Goal: Task Accomplishment & Management: Manage account settings

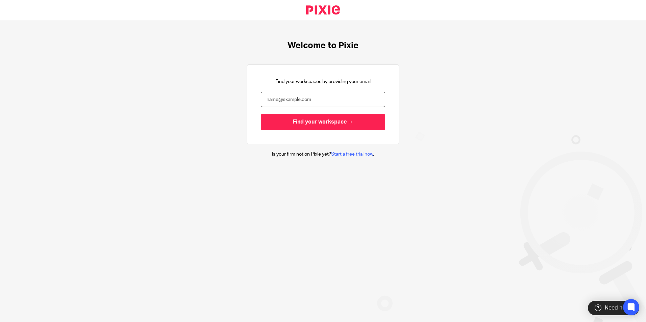
click at [305, 103] on input "email" at bounding box center [323, 99] width 124 height 15
type input "[PERSON_NAME][EMAIL_ADDRESS][PERSON_NAME][DOMAIN_NAME]"
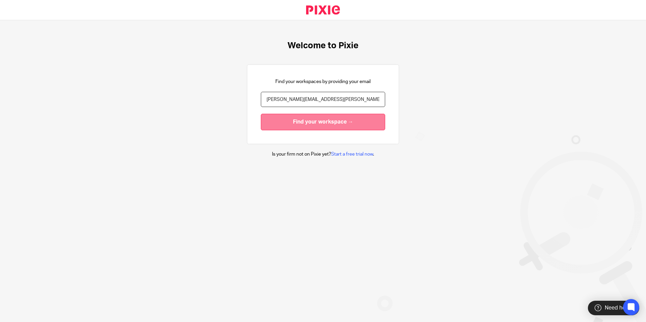
click at [304, 124] on input "Find your workspace →" at bounding box center [323, 122] width 124 height 17
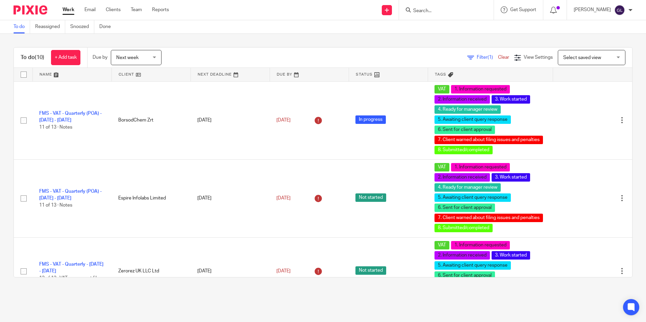
click at [449, 9] on input "Search" at bounding box center [443, 11] width 61 height 6
type input "give learn"
click at [463, 27] on link at bounding box center [453, 26] width 84 height 10
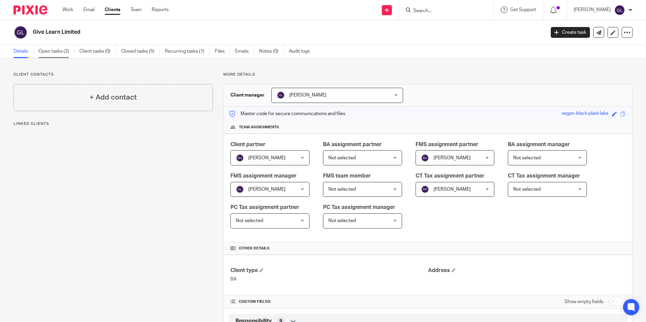
click at [57, 52] on link "Open tasks (2)" at bounding box center [57, 51] width 36 height 13
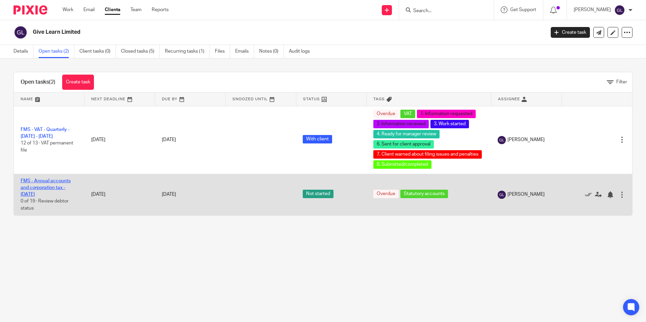
click at [46, 186] on link "FMS - Annual accounts and corporation tax - [DATE]" at bounding box center [46, 188] width 50 height 19
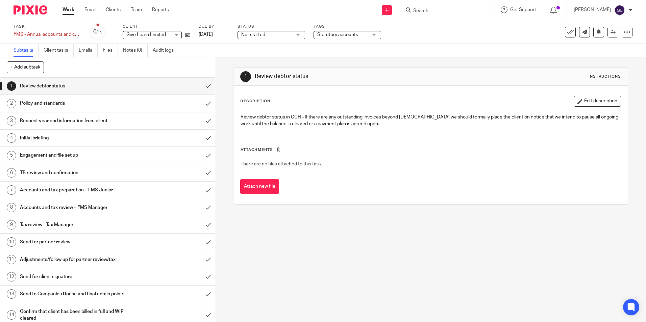
click at [297, 34] on div "Not started Not started" at bounding box center [272, 35] width 68 height 8
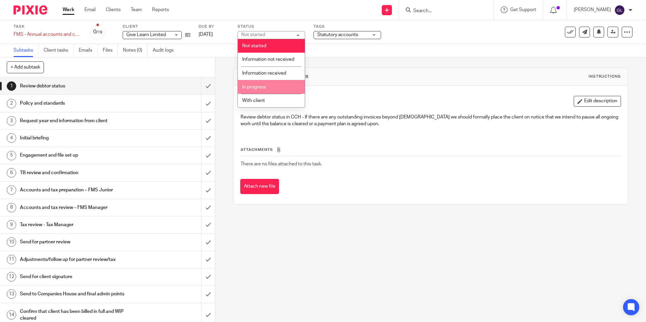
click at [273, 88] on li "In progress" at bounding box center [271, 87] width 67 height 14
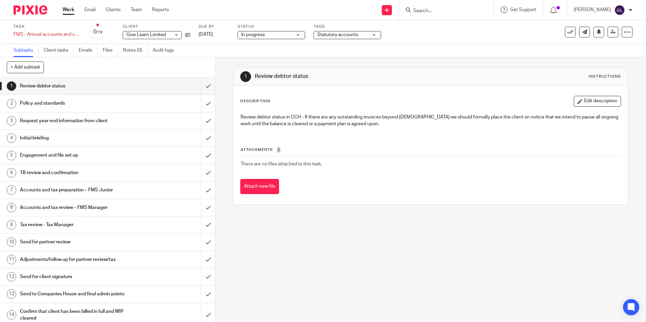
click at [330, 39] on div "Statutory accounts" at bounding box center [348, 35] width 68 height 8
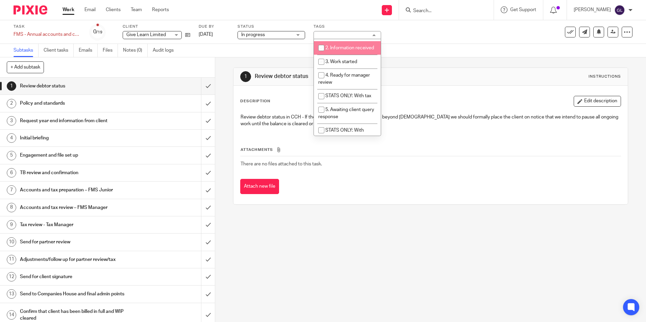
scroll to position [68, 0]
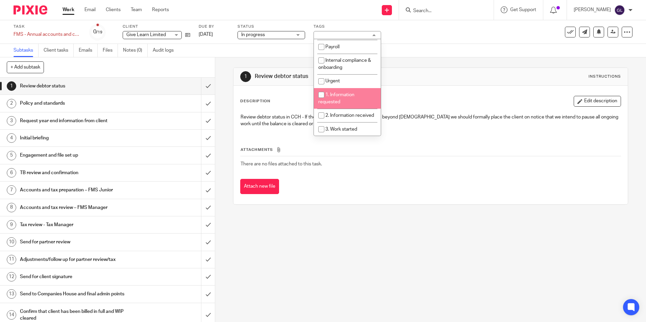
click at [351, 92] on li "1. Information requested" at bounding box center [347, 98] width 67 height 21
checkbox input "true"
click at [350, 109] on li "2. Information received" at bounding box center [347, 116] width 67 height 14
checkbox input "true"
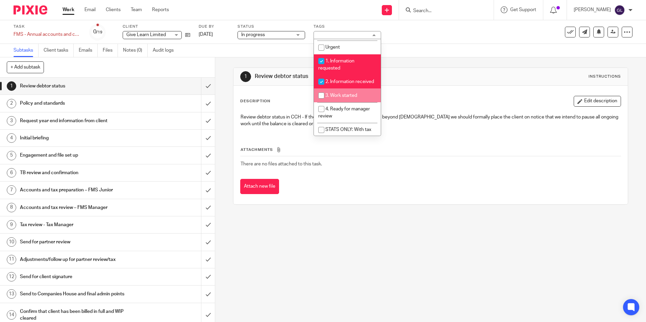
click at [348, 98] on span "3. Work started" at bounding box center [341, 95] width 32 height 5
checkbox input "true"
click at [349, 111] on li "4. Ready for manager review" at bounding box center [347, 112] width 67 height 21
checkbox input "true"
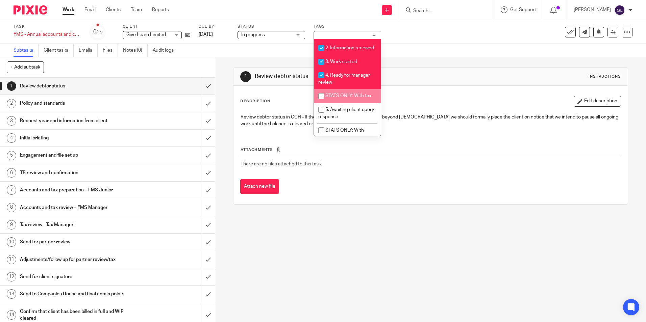
click at [352, 98] on span "STATS ONLY: With tax" at bounding box center [348, 96] width 46 height 5
checkbox input "true"
click at [357, 116] on span "5. Awaiting client query response" at bounding box center [346, 113] width 56 height 12
checkbox input "true"
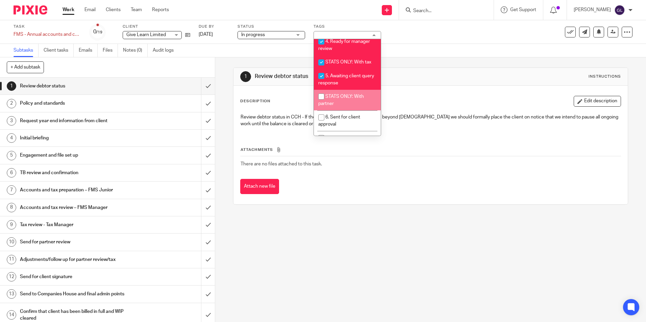
click at [356, 105] on span "STATS ONLY: With partner" at bounding box center [341, 100] width 46 height 12
checkbox input "true"
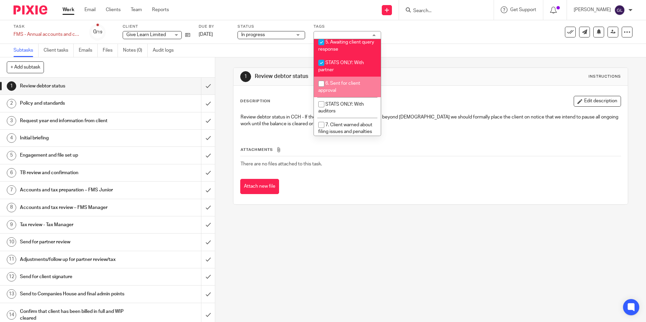
click at [356, 95] on li "6. Sent for client approval" at bounding box center [347, 87] width 67 height 21
checkbox input "true"
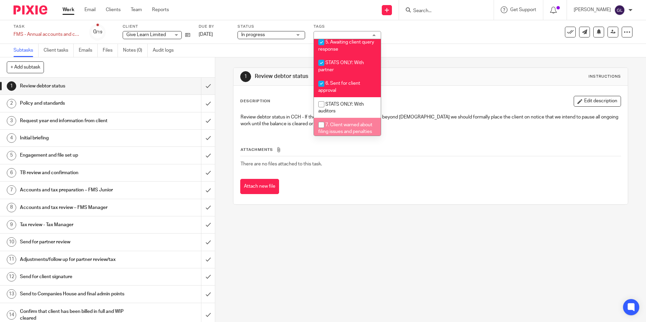
scroll to position [237, 0]
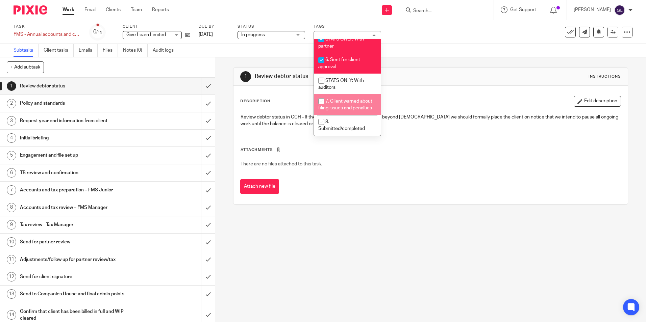
click at [353, 101] on li "7. Client warned about filing issues and penalties" at bounding box center [347, 104] width 67 height 21
checkbox input "true"
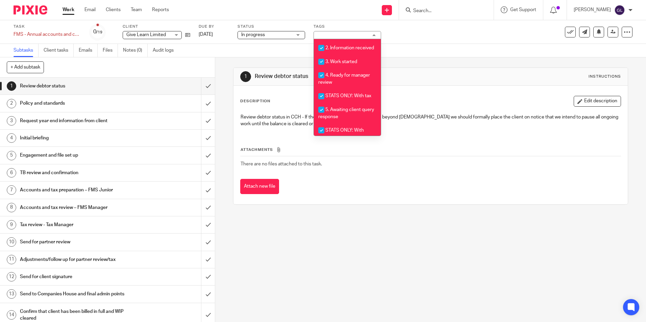
scroll to position [169, 0]
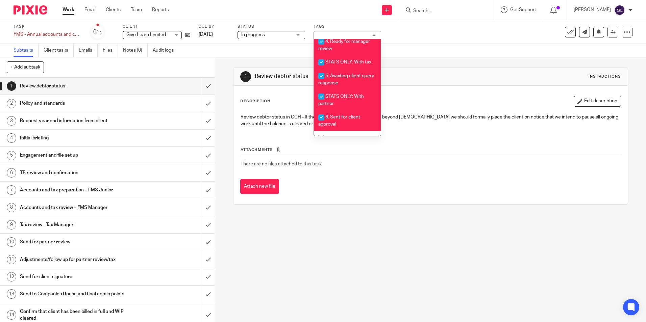
click at [349, 104] on span "STATS ONLY: With partner" at bounding box center [341, 100] width 46 height 12
checkbox input "false"
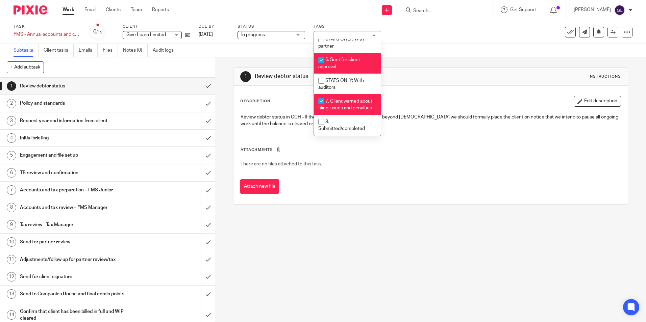
scroll to position [240, 0]
click at [350, 117] on li "8. Submitted/completed" at bounding box center [347, 125] width 67 height 21
checkbox input "true"
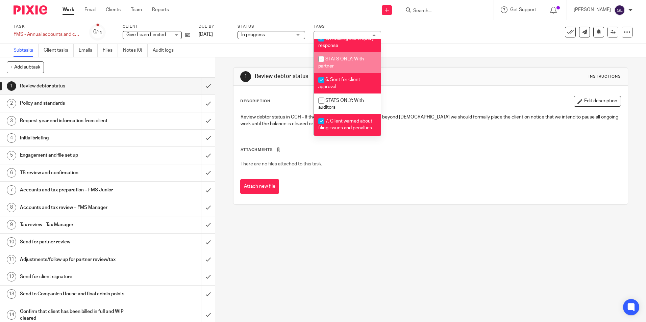
click at [339, 67] on span "STATS ONLY: With partner" at bounding box center [341, 63] width 46 height 12
checkbox input "true"
click at [339, 224] on div "1 Review debtor status Instructions Description Edit description Review debtor …" at bounding box center [430, 189] width 431 height 265
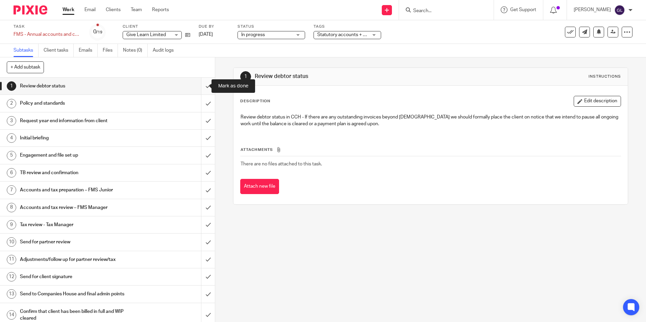
click at [202, 87] on input "submit" at bounding box center [107, 86] width 215 height 17
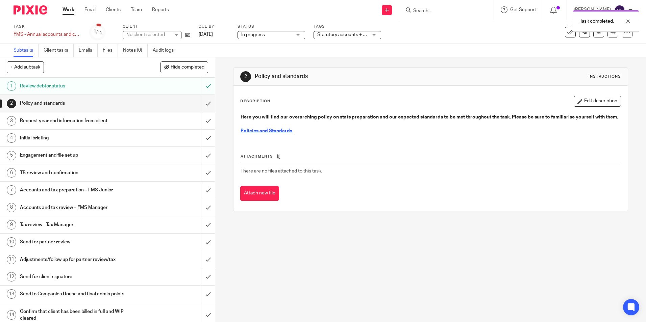
click at [160, 105] on div "Policy and standards" at bounding box center [107, 103] width 175 height 10
click at [198, 104] on input "submit" at bounding box center [107, 103] width 215 height 17
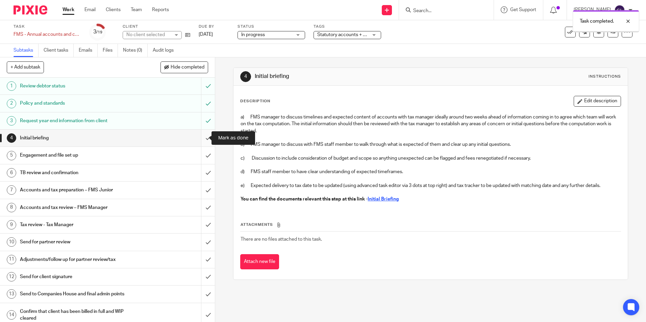
click at [203, 140] on input "submit" at bounding box center [107, 138] width 215 height 17
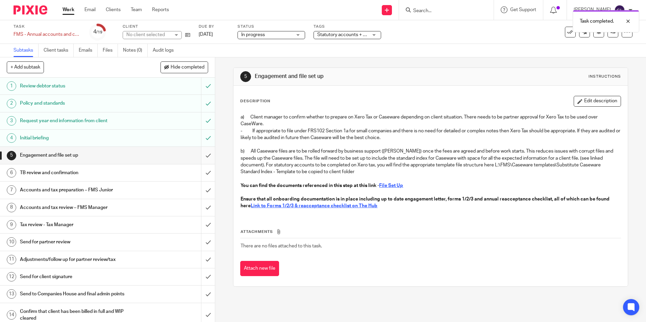
click at [202, 153] on input "submit" at bounding box center [107, 155] width 215 height 17
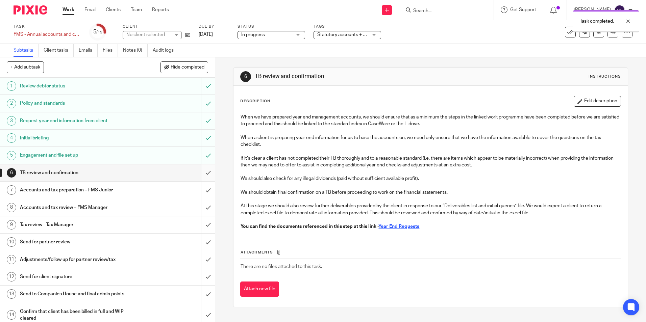
click at [207, 171] on input "submit" at bounding box center [107, 173] width 215 height 17
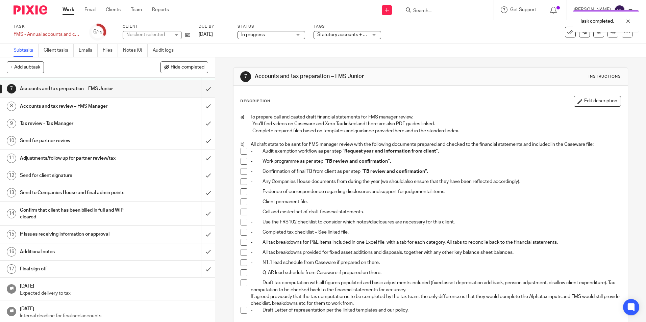
scroll to position [68, 0]
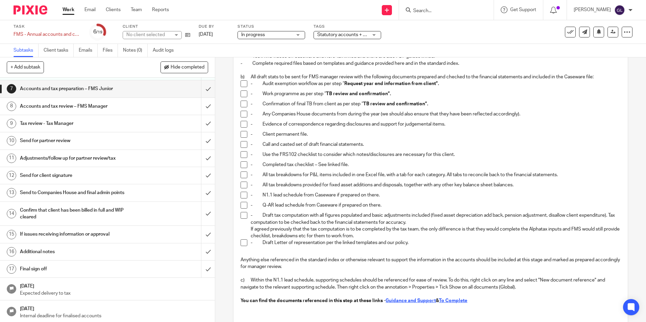
click at [242, 84] on span at bounding box center [244, 83] width 7 height 7
click at [241, 242] on span at bounding box center [244, 243] width 7 height 7
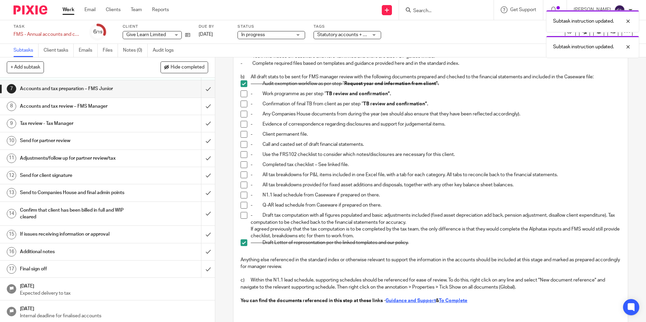
click at [243, 215] on span at bounding box center [244, 215] width 7 height 7
click at [243, 205] on span at bounding box center [244, 205] width 7 height 7
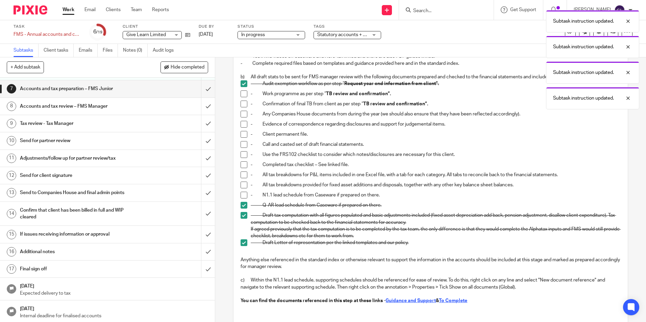
drag, startPoint x: 243, startPoint y: 194, endPoint x: 241, endPoint y: 184, distance: 9.6
click at [243, 194] on span at bounding box center [244, 195] width 7 height 7
click at [241, 182] on span at bounding box center [244, 185] width 7 height 7
click at [241, 174] on span at bounding box center [244, 175] width 7 height 7
click at [241, 168] on span at bounding box center [244, 165] width 7 height 7
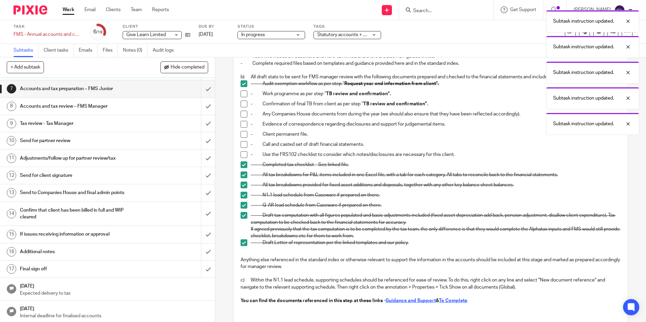
click at [241, 149] on li "- Call and casted set of draft financial statements." at bounding box center [431, 146] width 380 height 10
click at [241, 145] on span at bounding box center [244, 144] width 7 height 7
click at [243, 152] on span at bounding box center [244, 154] width 7 height 7
click at [242, 125] on span at bounding box center [244, 124] width 7 height 7
click at [242, 115] on span at bounding box center [244, 114] width 7 height 7
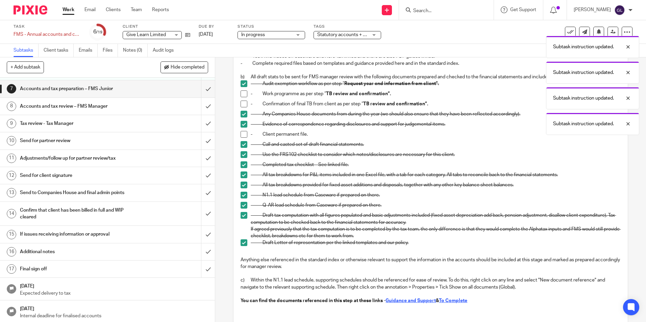
click at [241, 106] on span at bounding box center [244, 104] width 7 height 7
click at [241, 96] on span at bounding box center [244, 94] width 7 height 7
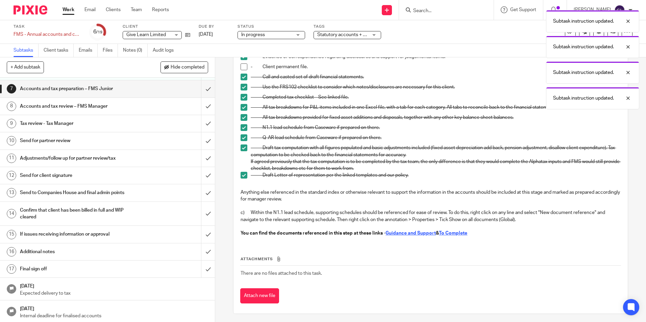
scroll to position [137, 0]
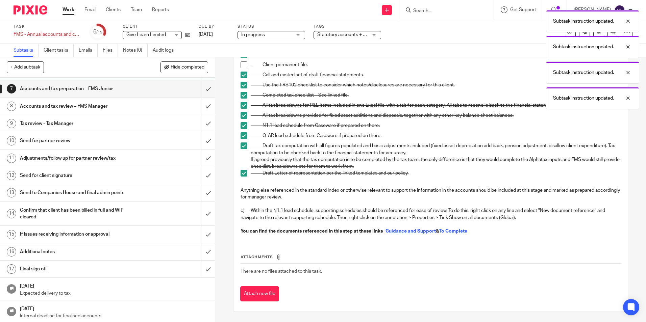
click at [159, 108] on div "Accounts and tax review – FMS Manager" at bounding box center [107, 106] width 175 height 10
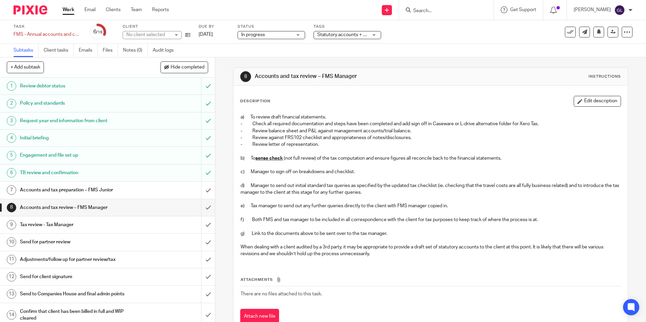
scroll to position [23, 0]
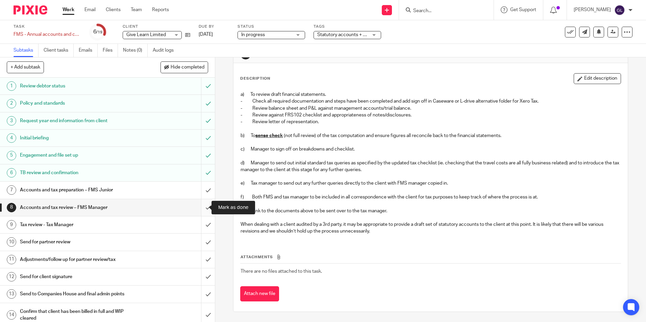
click at [203, 207] on input "submit" at bounding box center [107, 207] width 215 height 17
click at [202, 194] on input "submit" at bounding box center [107, 190] width 215 height 17
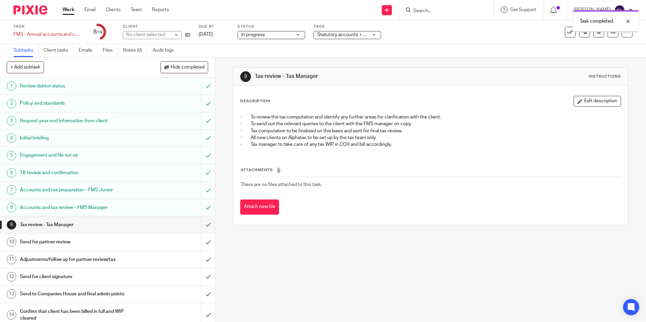
click at [201, 226] on input "submit" at bounding box center [107, 225] width 215 height 17
drag, startPoint x: 200, startPoint y: 236, endPoint x: 178, endPoint y: 228, distance: 22.9
click at [179, 228] on div "Tax review - Tax Manager" at bounding box center [107, 225] width 175 height 10
click at [185, 241] on div "Send for partner review" at bounding box center [107, 242] width 175 height 10
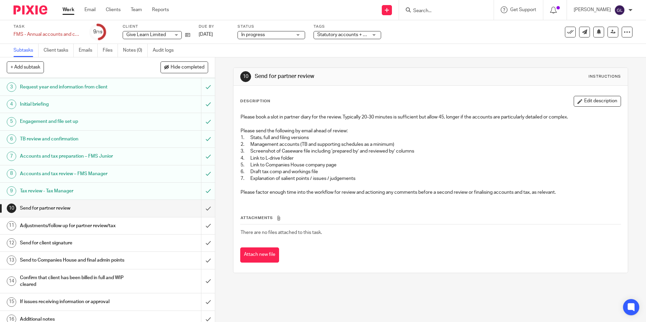
scroll to position [101, 0]
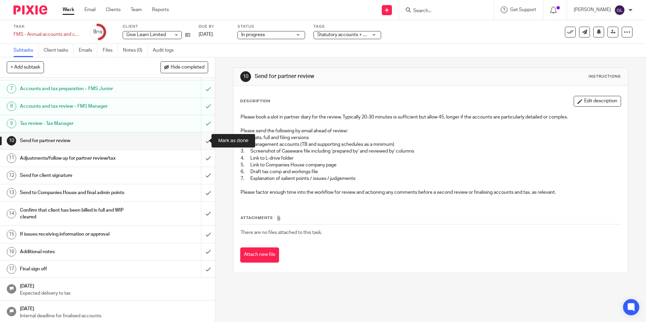
click at [200, 143] on input "submit" at bounding box center [107, 140] width 215 height 17
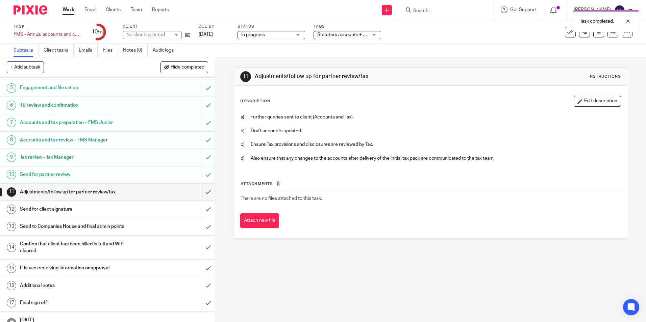
scroll to position [101, 0]
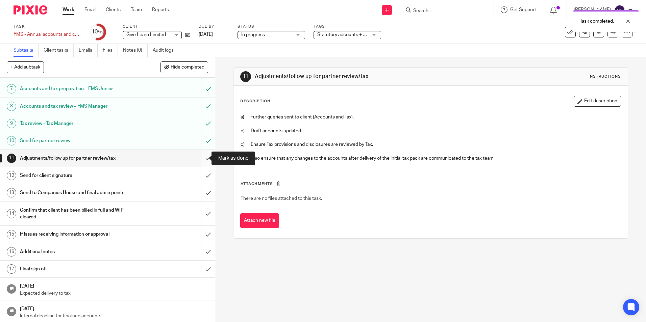
click at [202, 161] on input "submit" at bounding box center [107, 158] width 215 height 17
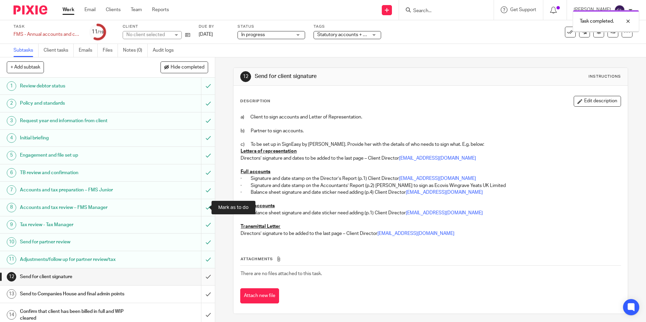
scroll to position [101, 0]
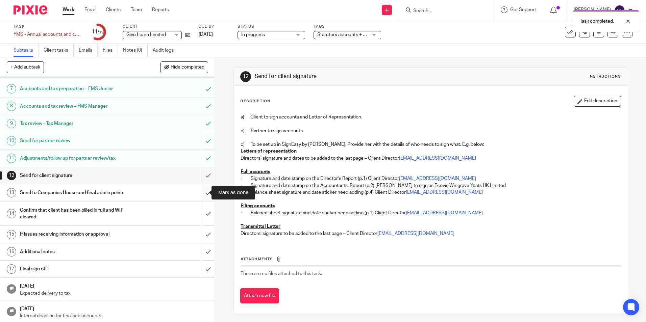
click at [201, 195] on input "submit" at bounding box center [107, 193] width 215 height 17
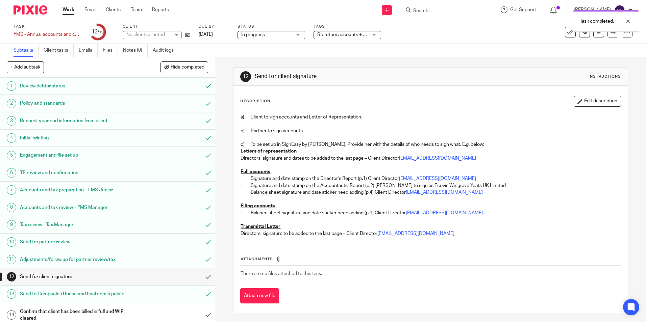
scroll to position [101, 0]
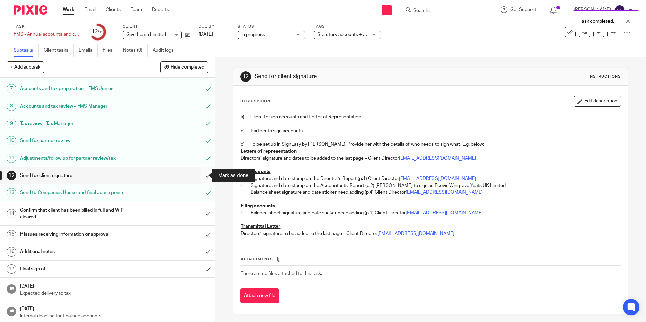
click at [202, 174] on input "submit" at bounding box center [107, 175] width 215 height 17
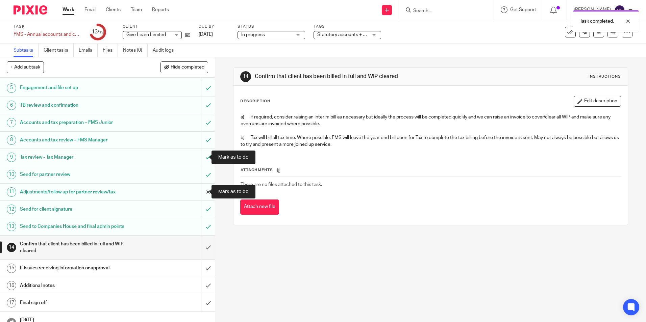
scroll to position [102, 0]
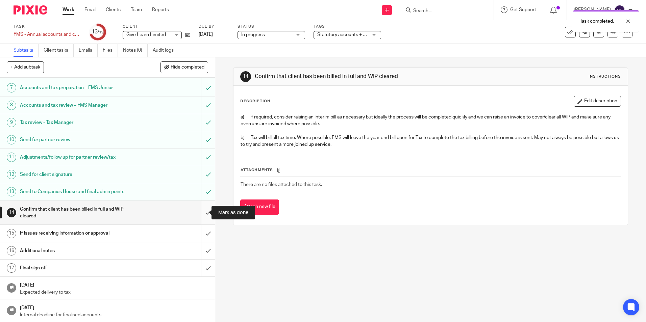
click at [200, 214] on input "submit" at bounding box center [107, 213] width 215 height 24
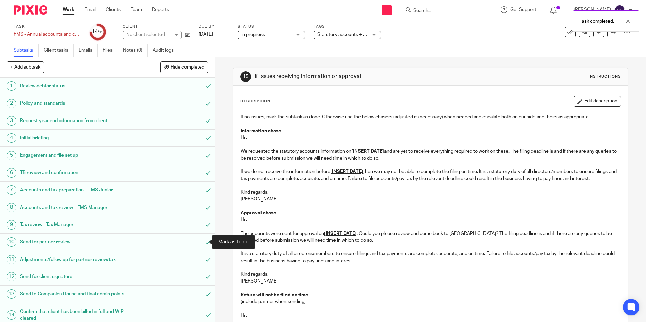
scroll to position [101, 0]
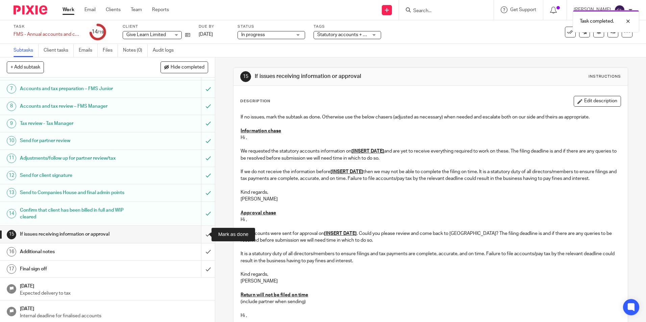
click at [202, 235] on input "submit" at bounding box center [107, 234] width 215 height 17
click at [202, 253] on input "submit" at bounding box center [107, 252] width 215 height 17
click at [202, 270] on input "submit" at bounding box center [107, 269] width 215 height 17
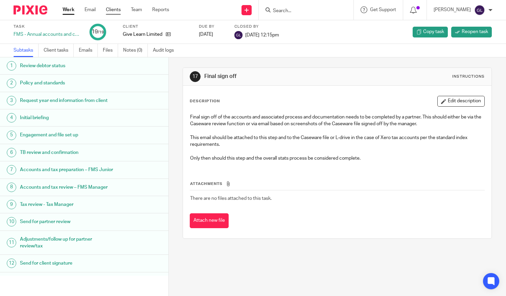
click at [113, 11] on link "Clients" at bounding box center [113, 9] width 15 height 7
click at [112, 11] on link "Clients" at bounding box center [113, 9] width 15 height 7
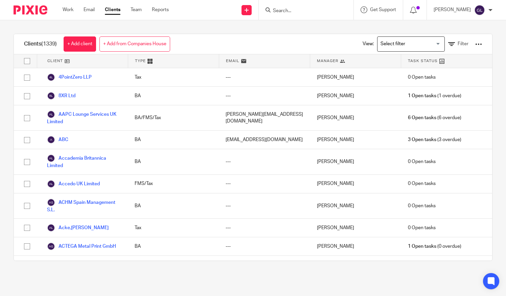
click at [314, 11] on input "Search" at bounding box center [302, 11] width 61 height 6
click at [84, 44] on link "+ Add client" at bounding box center [80, 43] width 32 height 15
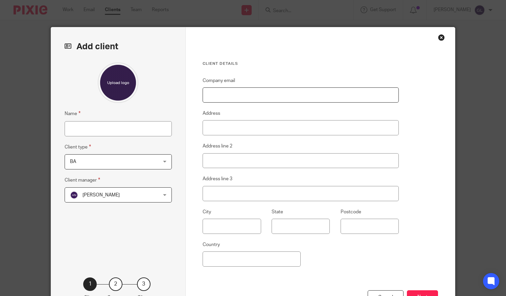
click at [220, 92] on input "Company email" at bounding box center [300, 95] width 196 height 15
click at [132, 124] on input "Name" at bounding box center [118, 128] width 107 height 15
type input "Idaso UK Limited"
click at [131, 155] on span "BA" at bounding box center [110, 162] width 81 height 14
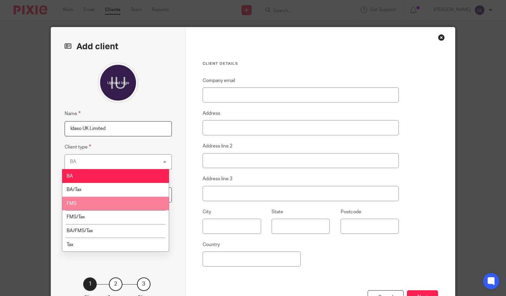
click at [119, 203] on li "FMS" at bounding box center [115, 204] width 107 height 14
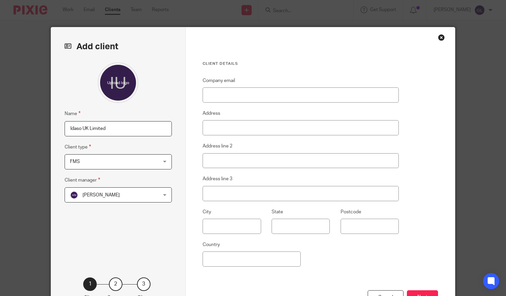
click at [128, 165] on span "FMS" at bounding box center [110, 162] width 81 height 14
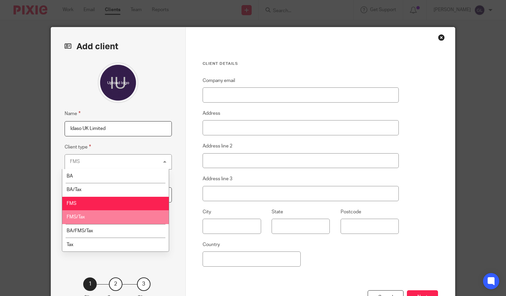
click at [123, 219] on li "FMS/Tax" at bounding box center [115, 218] width 107 height 14
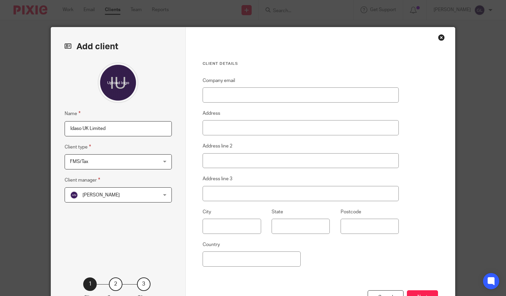
click at [126, 197] on span "[PERSON_NAME]" at bounding box center [110, 195] width 81 height 14
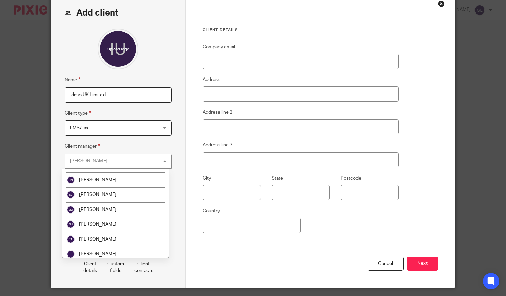
scroll to position [275, 0]
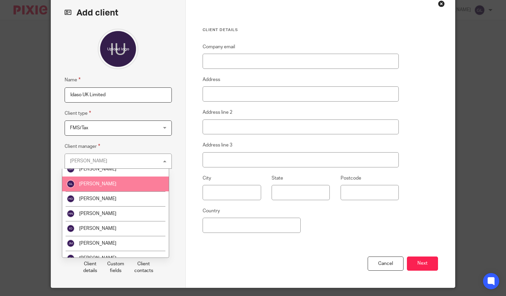
click at [96, 188] on li "[PERSON_NAME]" at bounding box center [115, 184] width 107 height 15
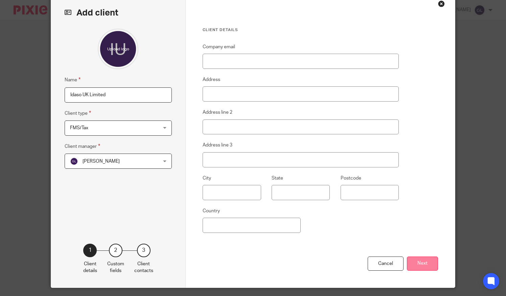
click at [414, 263] on button "Next" at bounding box center [422, 264] width 31 height 15
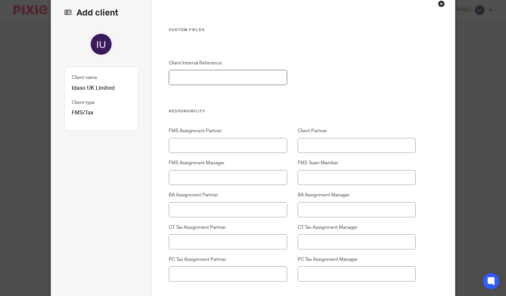
click at [232, 80] on input "Client Internal Reference" at bounding box center [228, 77] width 118 height 15
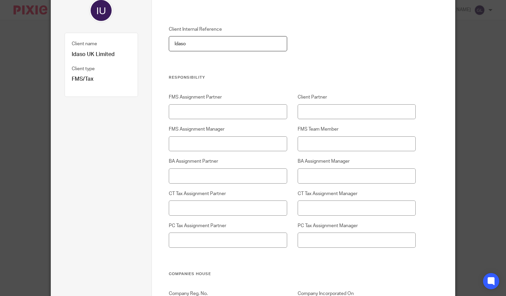
type input "Idaso"
click at [240, 110] on input "FMS Assignment Partner" at bounding box center [228, 111] width 118 height 15
drag, startPoint x: 237, startPoint y: 112, endPoint x: 120, endPoint y: 112, distance: 116.6
type input "Ben Aspinall"
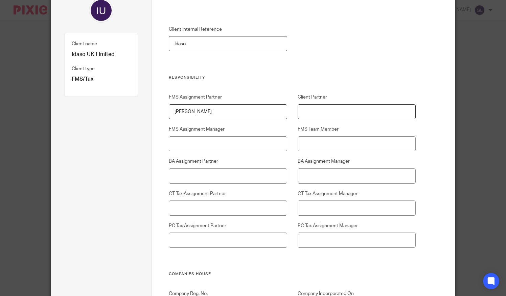
click at [318, 110] on input "Client Partner" at bounding box center [356, 111] width 118 height 15
paste input "Ben Aspinall"
type input "Ben Aspinall"
click at [205, 139] on input "FMS Assignment Manager" at bounding box center [228, 144] width 118 height 15
type input "[PERSON_NAME]"
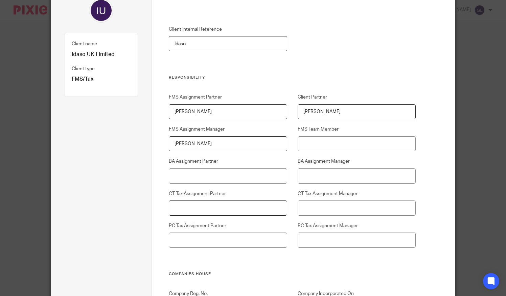
click at [209, 204] on input "CT Tax Assignment Partner" at bounding box center [228, 208] width 118 height 15
type input "Ruth Potter"
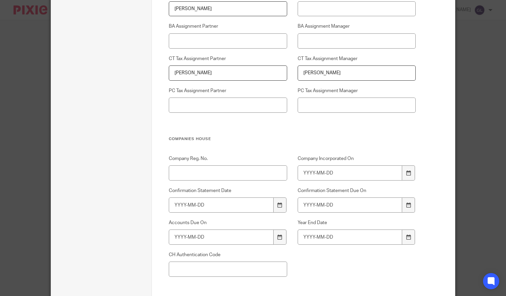
scroll to position [237, 0]
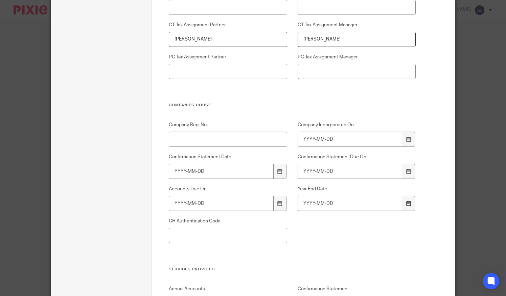
type input "Ruth Potter"
click at [407, 206] on div at bounding box center [408, 203] width 13 height 15
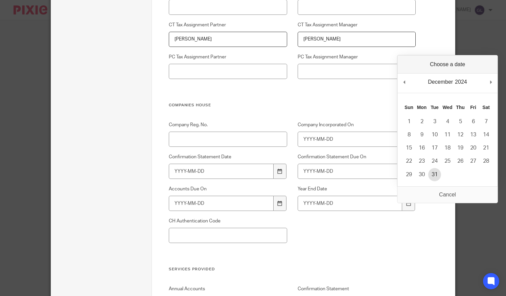
type input "2024-12-31"
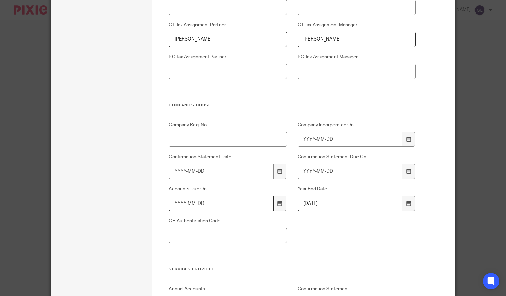
click at [270, 203] on input "Accounts Due On" at bounding box center [221, 203] width 104 height 15
click at [277, 203] on icon at bounding box center [279, 203] width 5 height 5
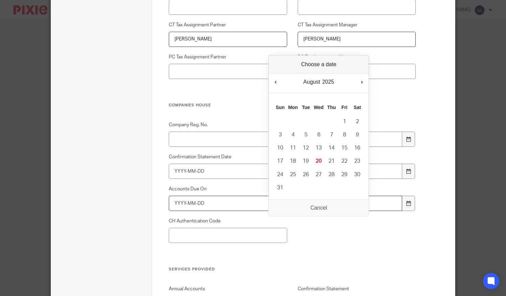
click at [231, 201] on input "Accounts Due On" at bounding box center [221, 203] width 104 height 15
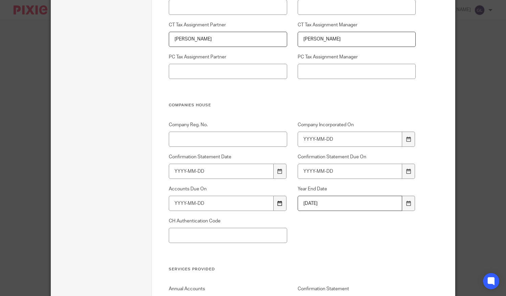
click at [277, 206] on icon at bounding box center [279, 203] width 5 height 5
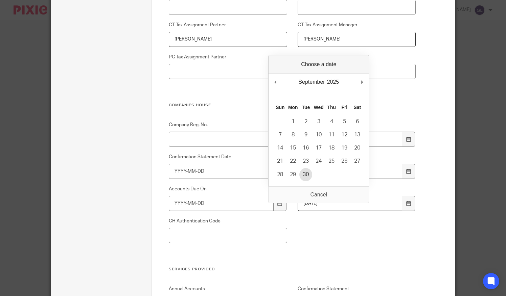
type input "2025-09-30"
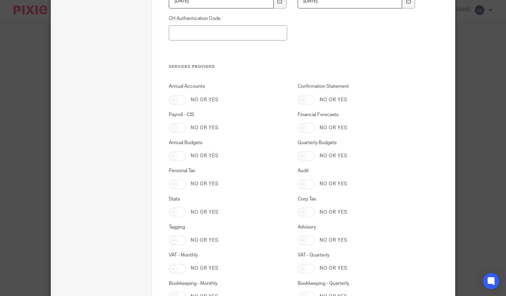
scroll to position [473, 0]
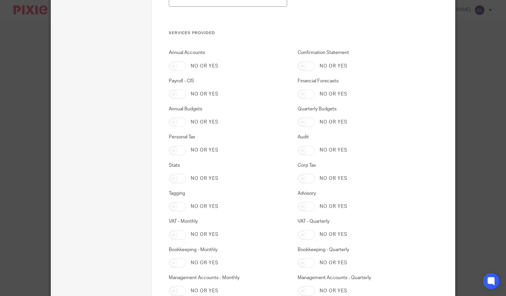
click at [178, 65] on input "Annual Accounts" at bounding box center [177, 66] width 17 height 9
click at [179, 69] on input "Annual Accounts" at bounding box center [177, 66] width 17 height 9
checkbox input "false"
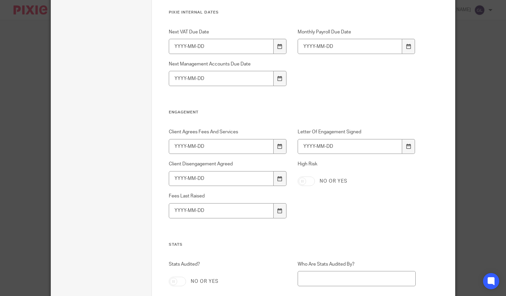
scroll to position [1694, 0]
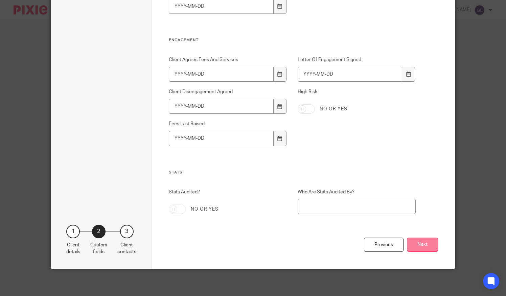
click at [423, 247] on button "Next" at bounding box center [422, 245] width 31 height 15
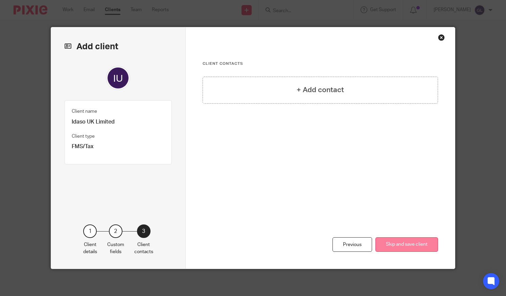
click at [395, 243] on button "Skip and save client" at bounding box center [406, 245] width 63 height 15
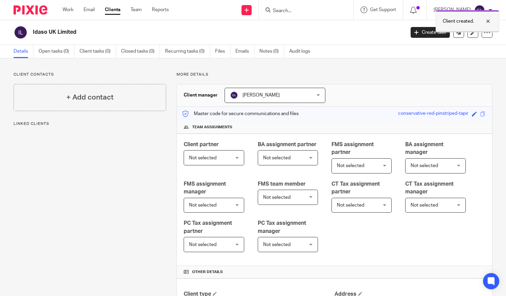
click at [488, 21] on div at bounding box center [482, 21] width 18 height 8
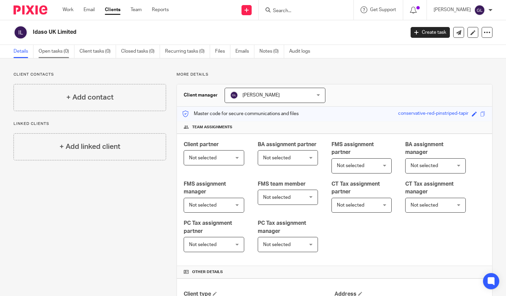
click at [65, 51] on link "Open tasks (0)" at bounding box center [57, 51] width 36 height 13
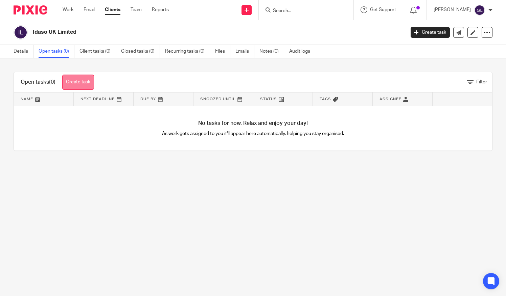
click at [87, 87] on link "Create task" at bounding box center [78, 82] width 32 height 15
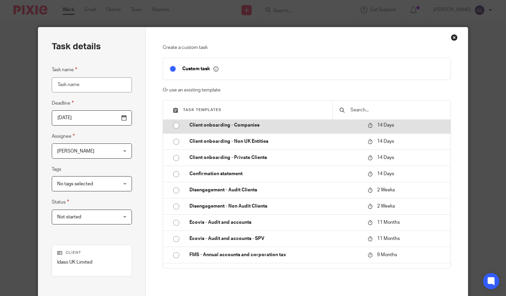
scroll to position [101, 0]
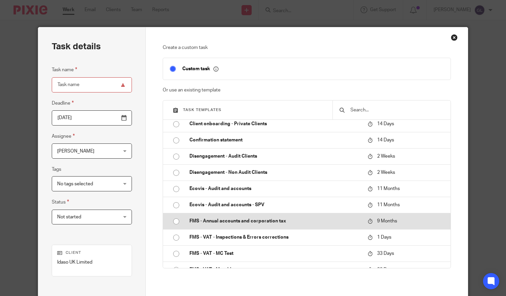
click at [253, 223] on p "FMS - Annual accounts and corporation tax" at bounding box center [274, 221] width 171 height 7
type input "[DATE]"
type input "FMS - Annual accounts and corporation tax - [DATE]"
checkbox input "false"
radio input "true"
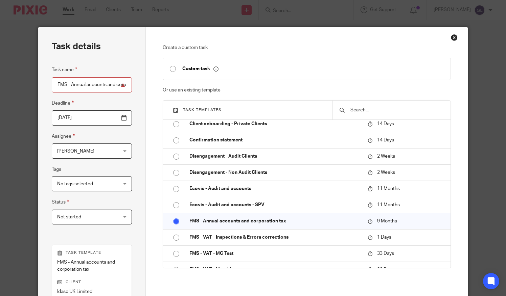
click at [107, 117] on input "[DATE]" at bounding box center [92, 118] width 80 height 15
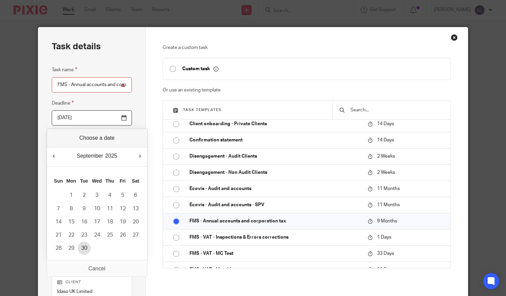
type input "[DATE]"
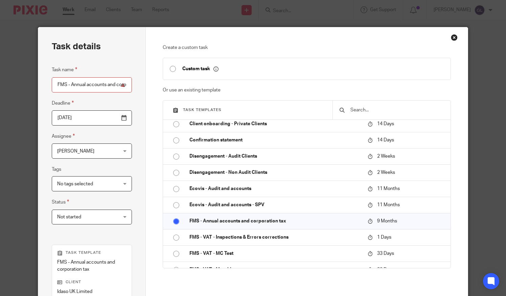
scroll to position [68, 0]
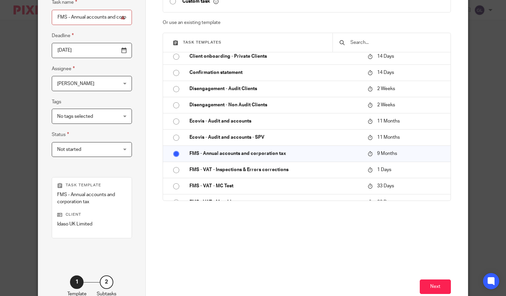
click at [121, 152] on div "Not started Not started" at bounding box center [92, 149] width 80 height 15
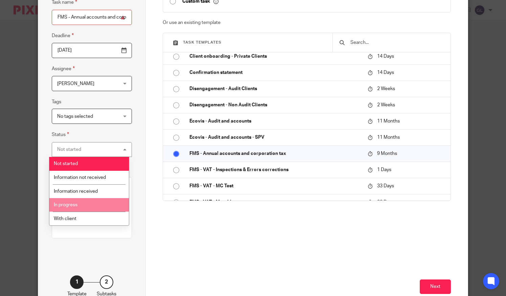
click at [98, 203] on li "In progress" at bounding box center [88, 205] width 79 height 14
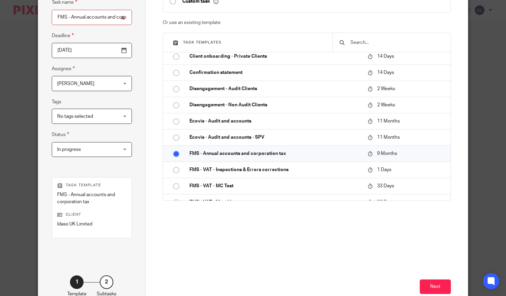
scroll to position [101, 0]
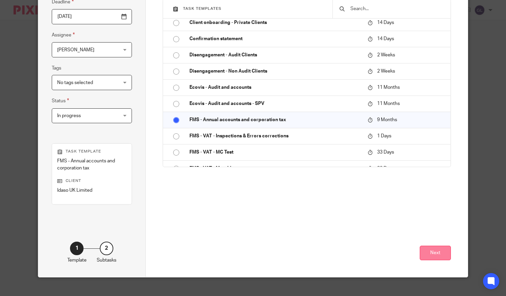
click at [427, 255] on button "Next" at bounding box center [434, 253] width 31 height 15
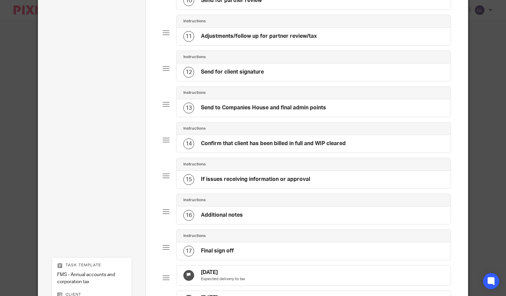
scroll to position [532, 0]
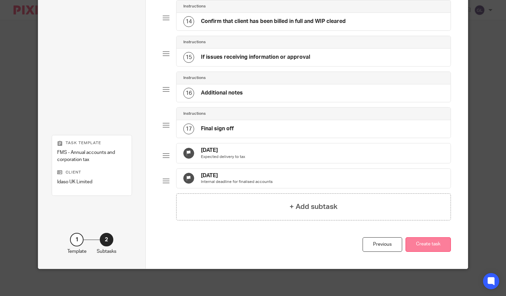
click at [425, 249] on button "Create task" at bounding box center [427, 245] width 45 height 15
